Goal: Find specific page/section

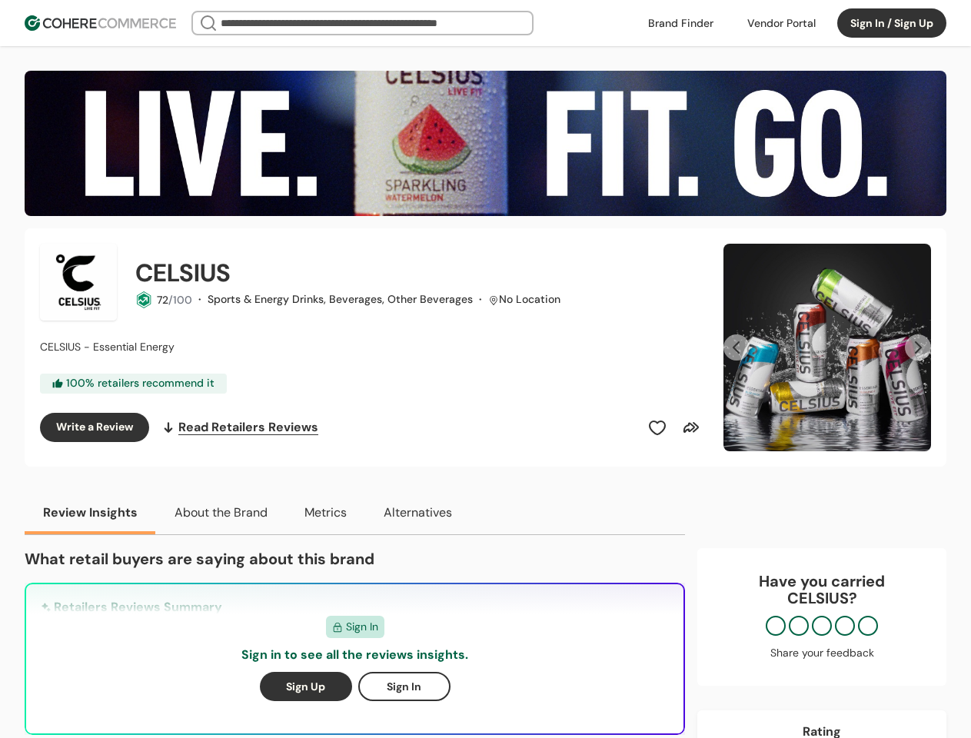
click at [485, 369] on div "CELSIUS 72 /100 · Sports & Energy Drinks, Beverages, Other Beverages · No Locat…" at bounding box center [372, 348] width 665 height 208
click at [781, 23] on div at bounding box center [781, 23] width 87 height 23
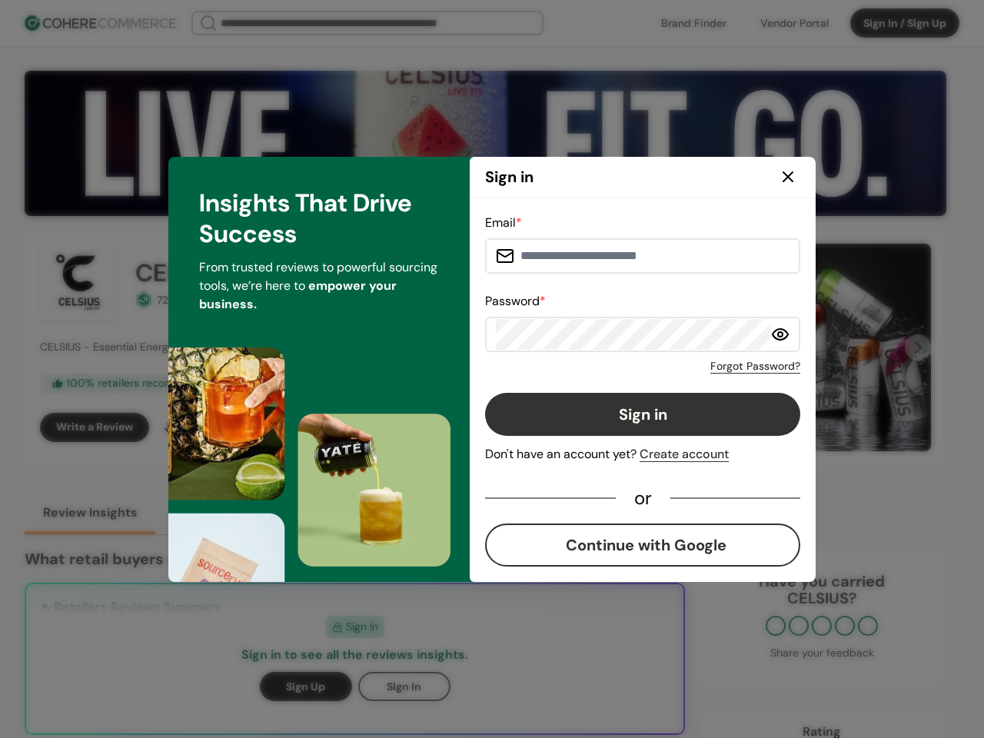
click at [657, 428] on button "Sign in" at bounding box center [642, 414] width 315 height 43
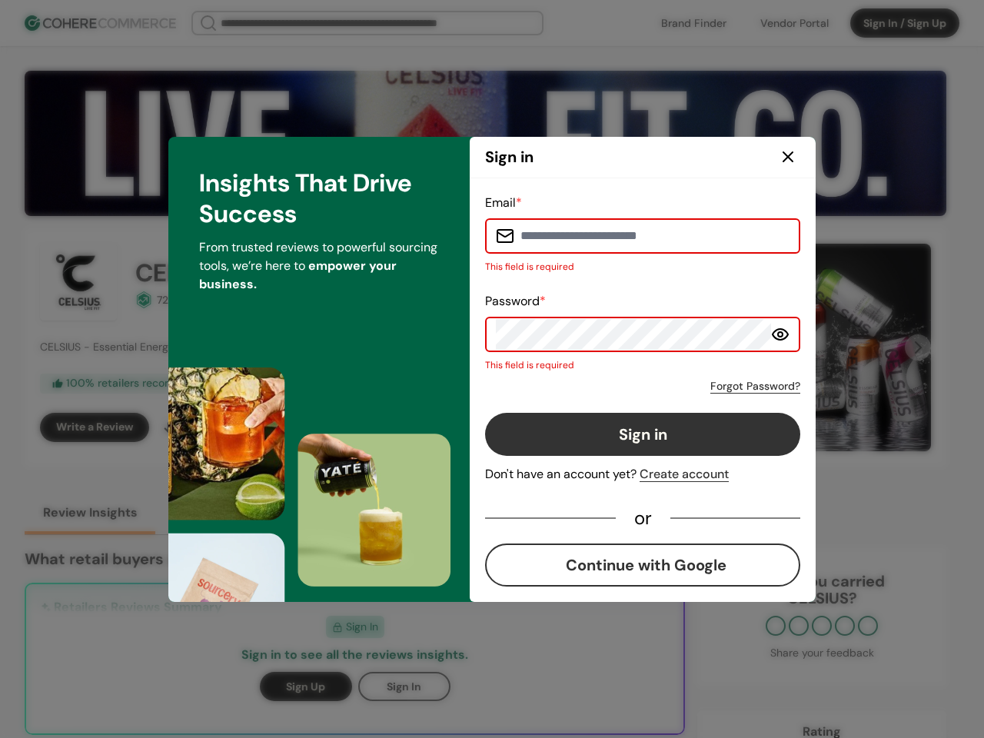
click at [691, 428] on button "Sign in" at bounding box center [642, 434] width 315 height 43
